Goal: Task Accomplishment & Management: Manage account settings

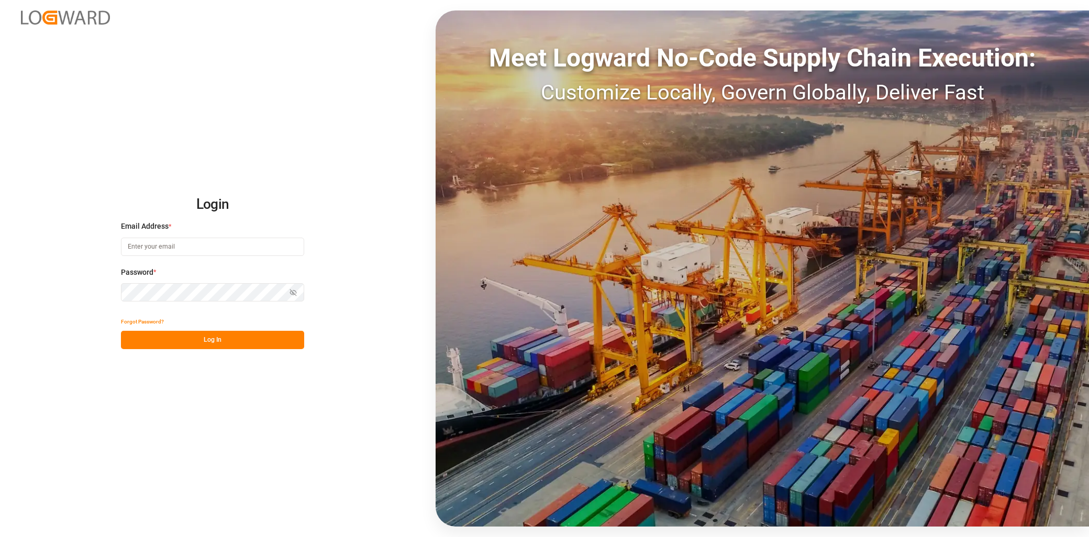
type input "[EMAIL_ADDRESS][PERSON_NAME][DOMAIN_NAME]"
drag, startPoint x: 192, startPoint y: 337, endPoint x: 211, endPoint y: 357, distance: 28.1
click at [192, 337] on button "Log In" at bounding box center [212, 340] width 183 height 18
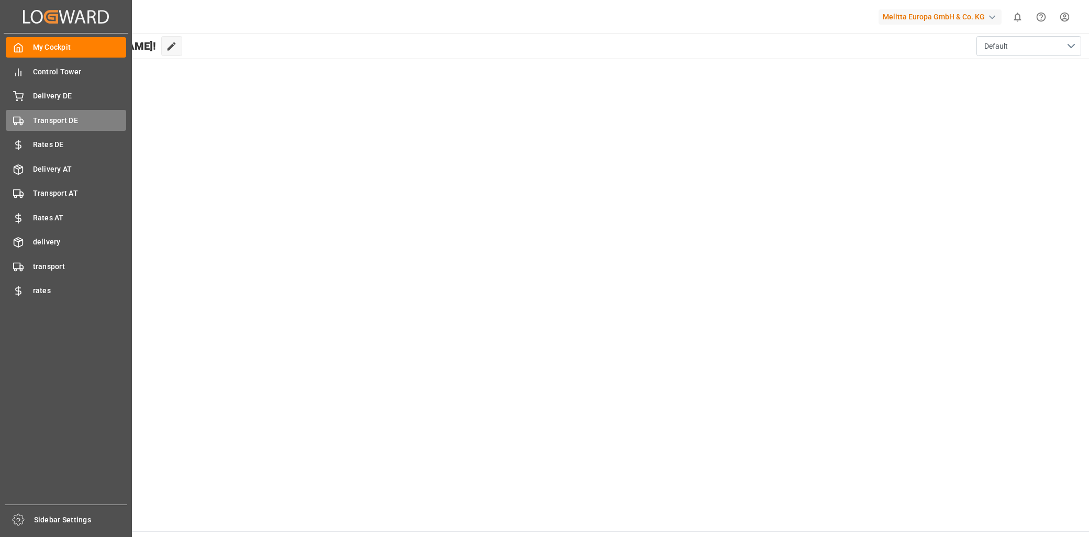
click at [66, 122] on span "Transport DE" at bounding box center [80, 120] width 94 height 11
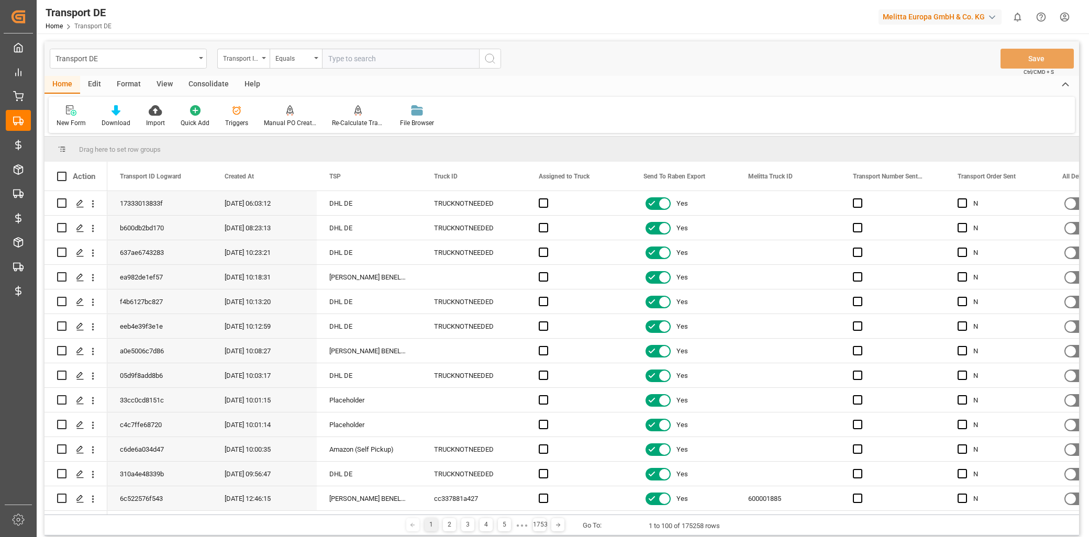
click at [96, 83] on div "Edit" at bounding box center [94, 85] width 29 height 18
click at [221, 114] on icon at bounding box center [215, 110] width 15 height 10
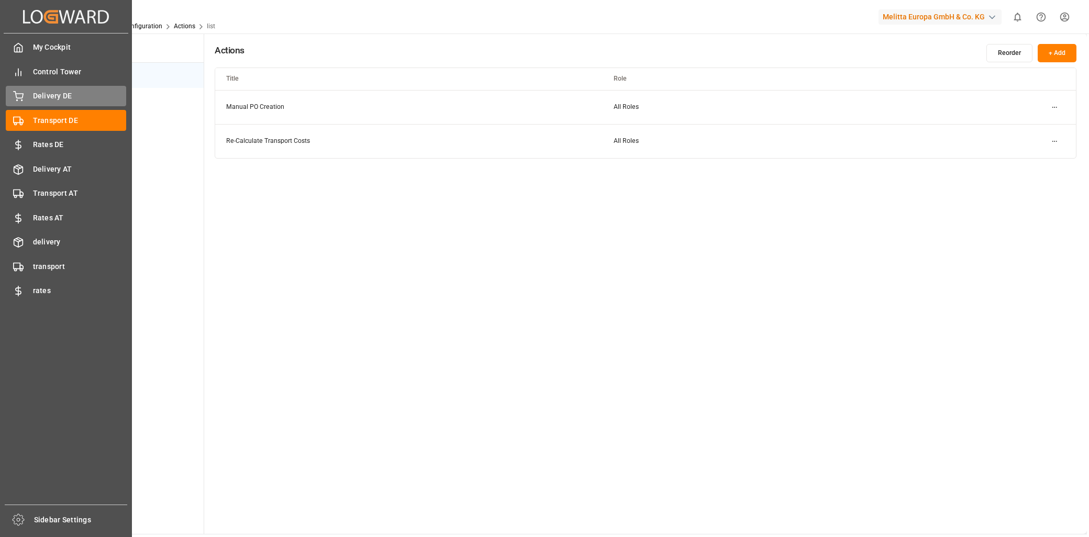
click at [37, 99] on span "Delivery DE" at bounding box center [80, 96] width 94 height 11
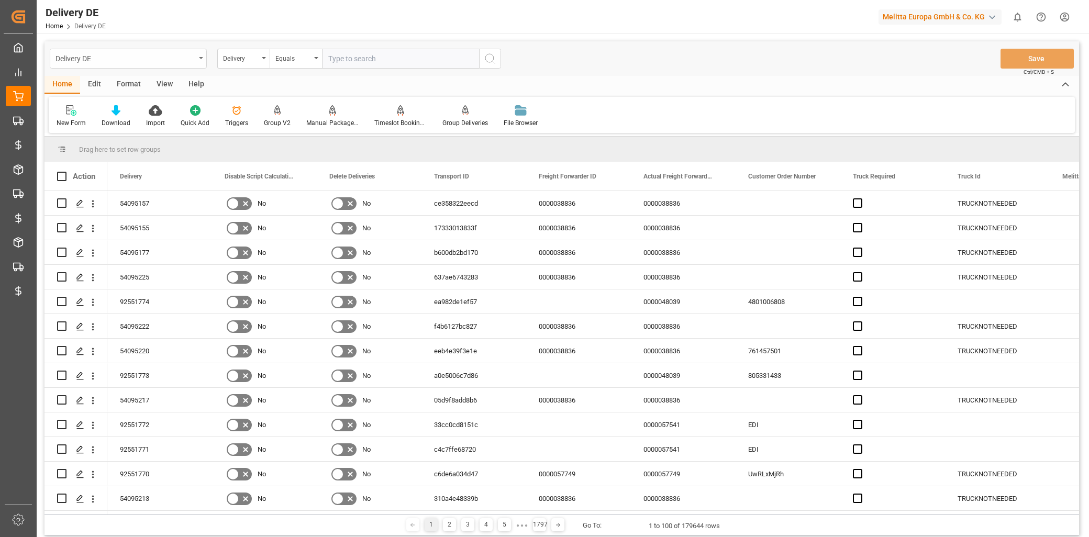
click at [96, 56] on div "Delivery DE" at bounding box center [125, 57] width 140 height 13
type input "truck"
click at [127, 113] on div "Truck Bundling DE" at bounding box center [128, 107] width 156 height 22
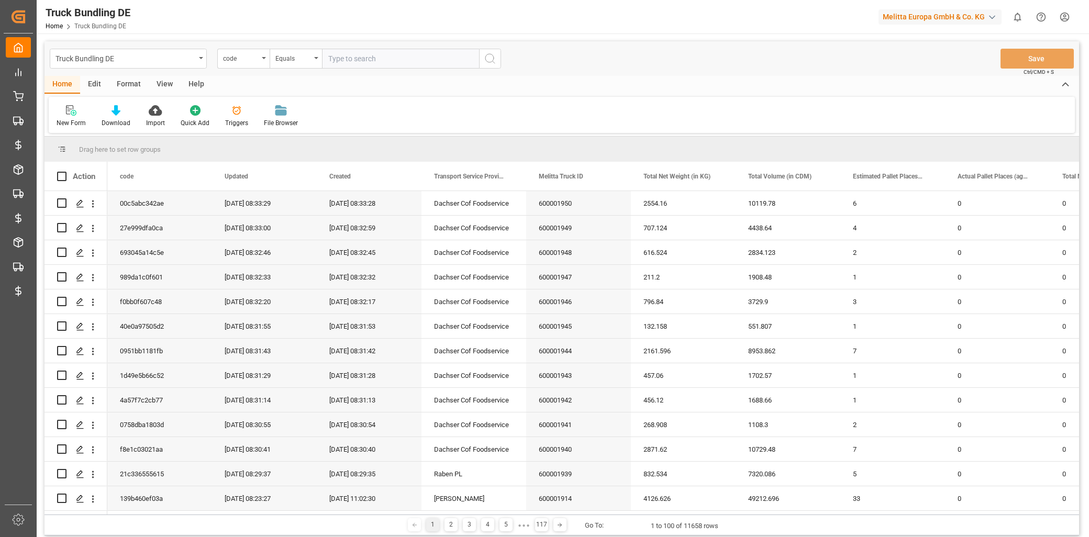
click at [89, 87] on div "Edit" at bounding box center [94, 85] width 29 height 18
click at [182, 118] on div "Configuration" at bounding box center [178, 122] width 39 height 9
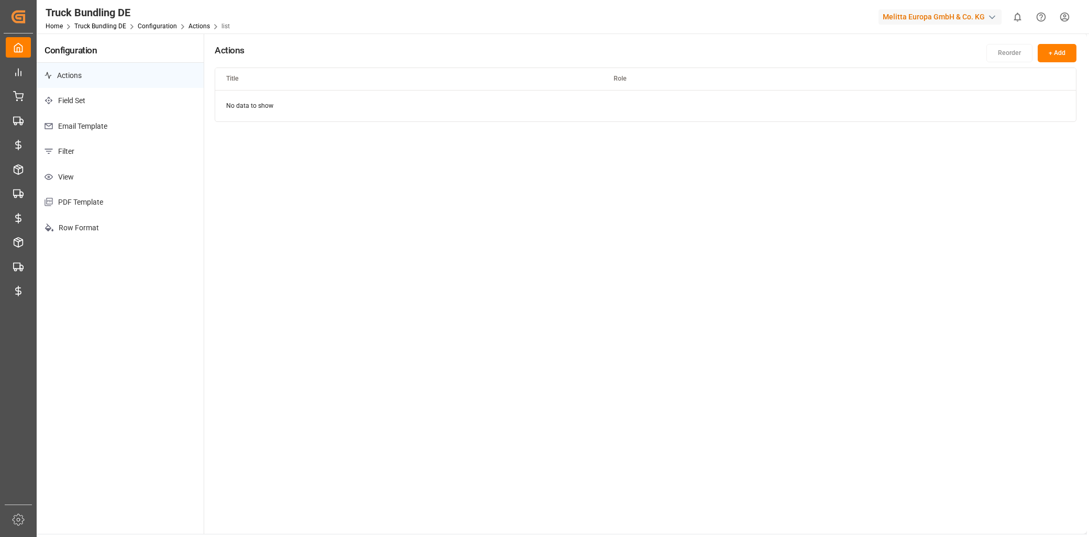
click at [100, 127] on p "Email Template" at bounding box center [120, 127] width 167 height 26
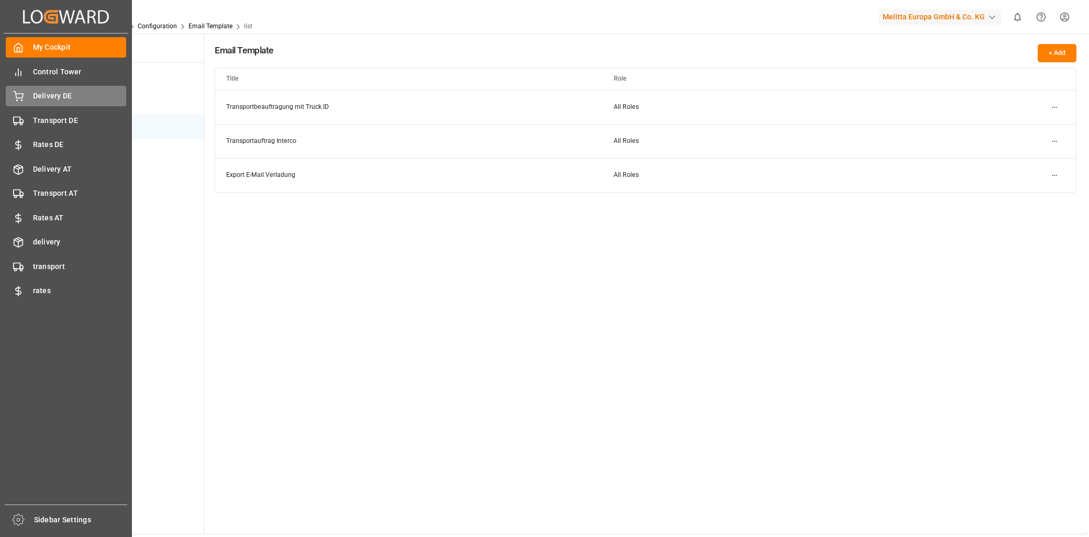
click at [59, 95] on span "Delivery DE" at bounding box center [80, 96] width 94 height 11
